Goal: Information Seeking & Learning: Learn about a topic

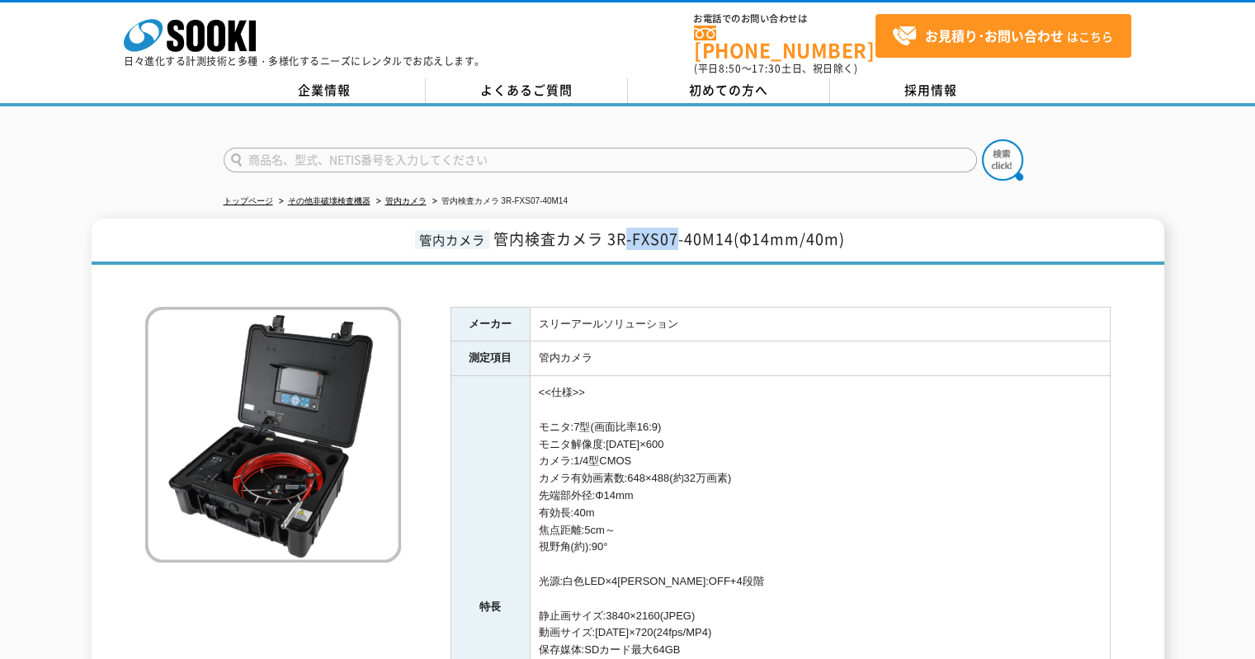
drag, startPoint x: 629, startPoint y: 230, endPoint x: 678, endPoint y: 234, distance: 49.7
click at [678, 234] on span "管内検査カメラ 3R-FXS07-40M14(Φ14mm/40m)" at bounding box center [670, 239] width 352 height 22
click at [659, 234] on span "管内検査カメラ 3R-FXS07-40M14(Φ14mm/40m)" at bounding box center [670, 239] width 352 height 22
drag, startPoint x: 685, startPoint y: 227, endPoint x: 733, endPoint y: 229, distance: 47.9
click at [733, 229] on span "管内検査カメラ 3R-FXS07-40M14(Φ14mm/40m)" at bounding box center [670, 239] width 352 height 22
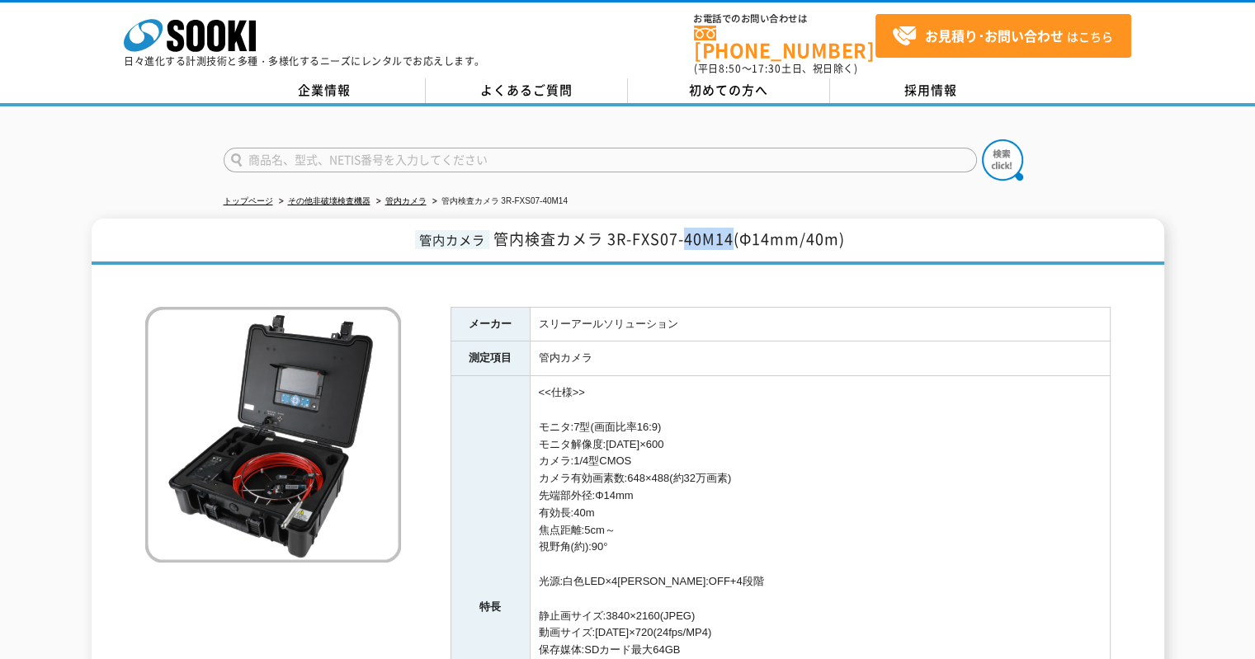
copy span "40M14"
click at [895, 558] on td "<<仕様>> モニタ:7型(画面比率16:9) モニタ解像度:[DATE]×600 カメラ:1/4型CMOS カメラ有効画素数:648×488(約32万画素)…" at bounding box center [820, 608] width 580 height 464
drag, startPoint x: 496, startPoint y: 227, endPoint x: 863, endPoint y: 233, distance: 367.3
click at [863, 233] on h1 "管内カメラ 管内検査カメラ 3R-FXS07-40M14(Φ14mm/40m)" at bounding box center [628, 242] width 1073 height 46
copy span "管内検査カメラ 3R-FXS07-40M14(Φ14mm/40m)"
